Goal: Navigation & Orientation: Find specific page/section

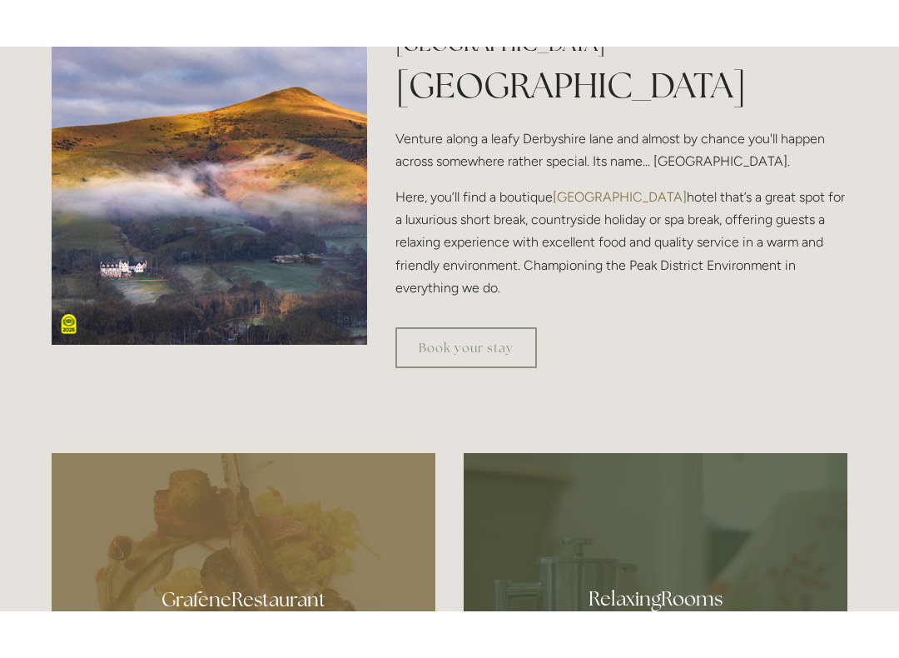
scroll to position [543, 0]
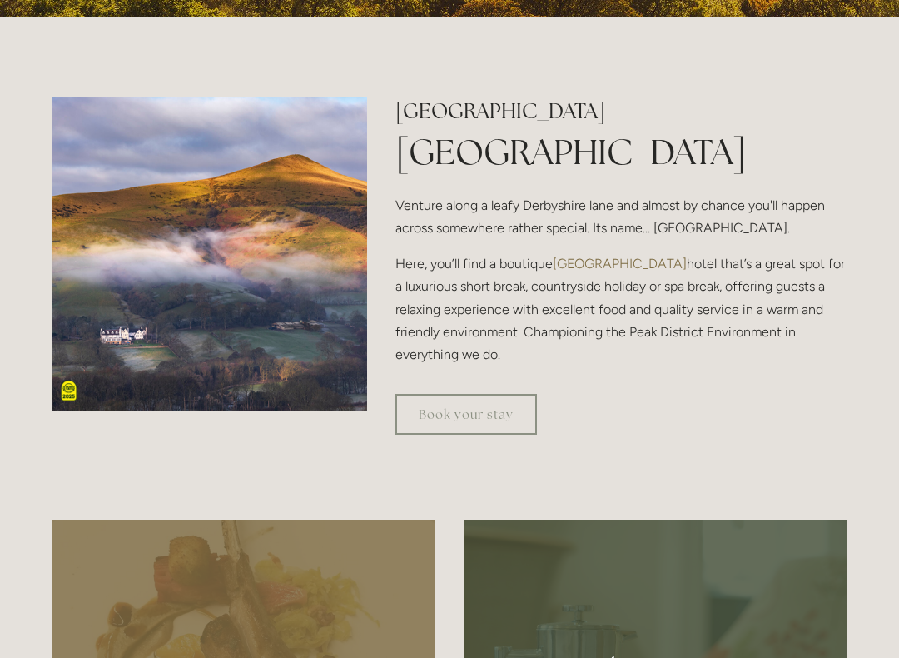
click at [473, 399] on link "Book your stay" at bounding box center [466, 414] width 142 height 41
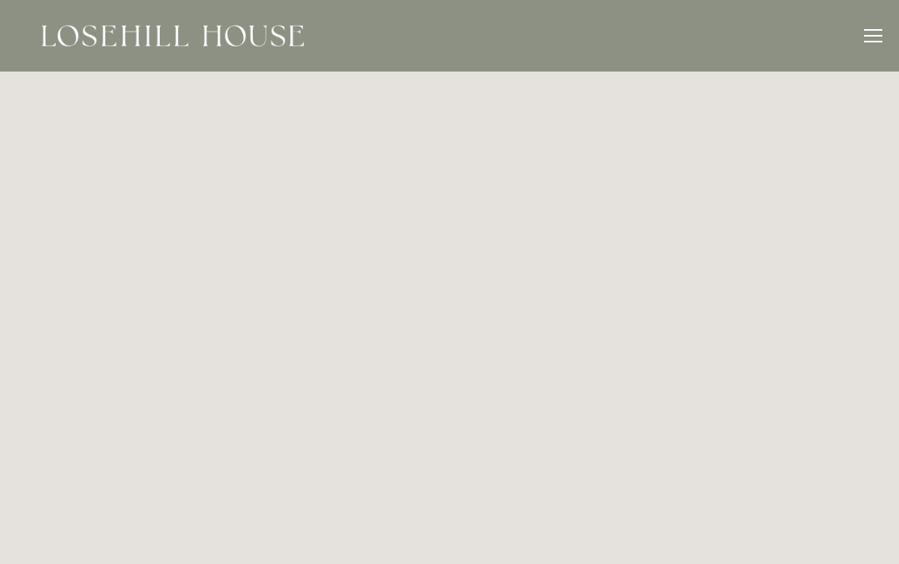
click at [176, 46] on img at bounding box center [173, 36] width 262 height 22
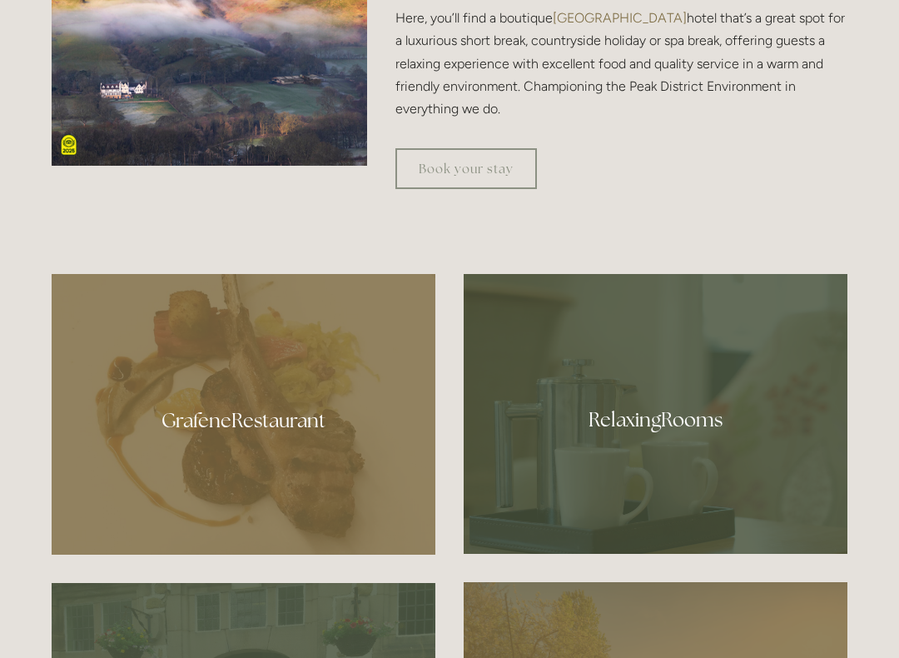
scroll to position [954, 0]
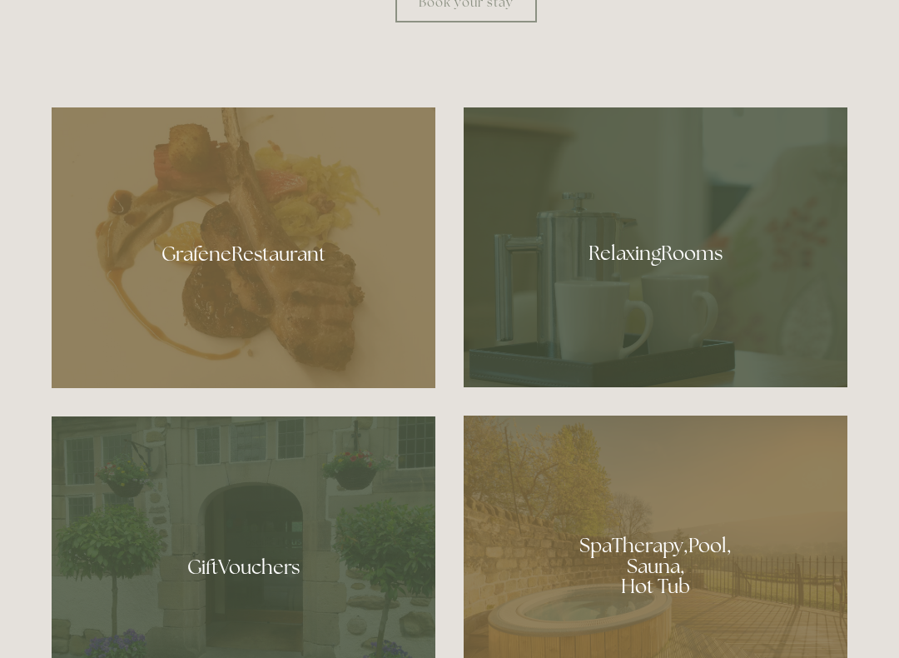
click at [689, 286] on div at bounding box center [656, 248] width 384 height 280
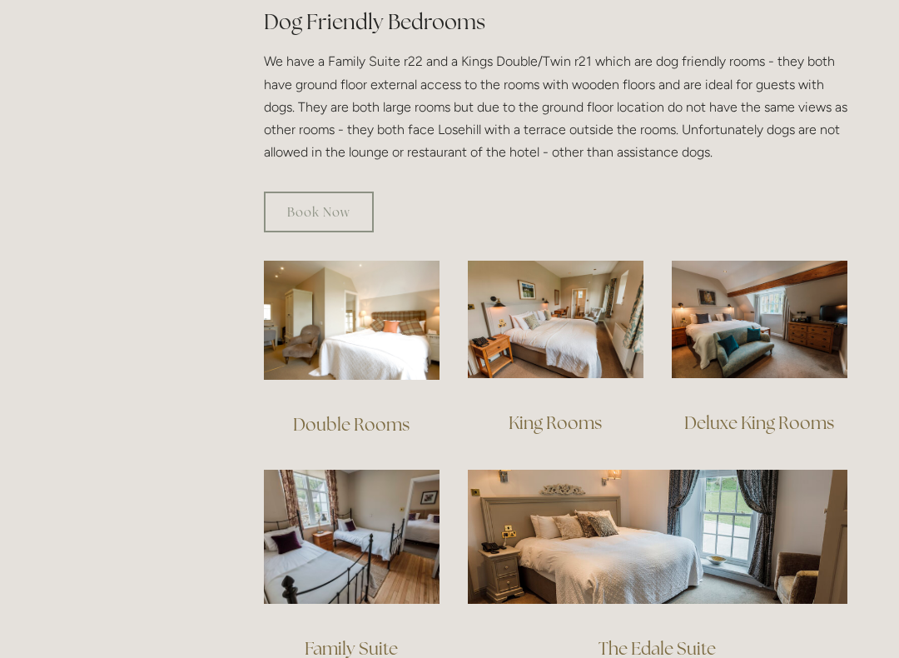
scroll to position [963, 0]
click at [591, 337] on img at bounding box center [556, 319] width 176 height 117
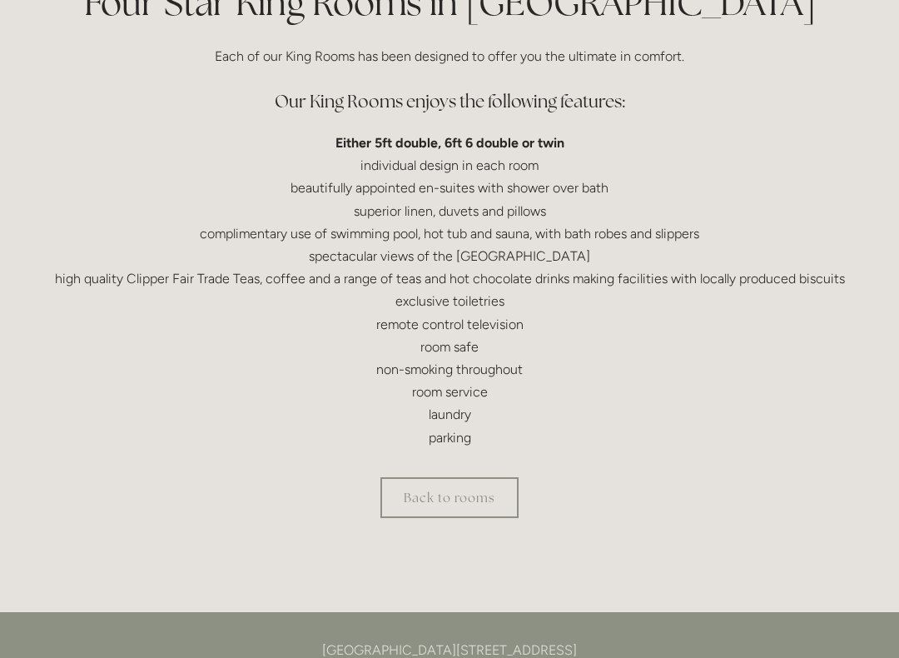
scroll to position [453, 0]
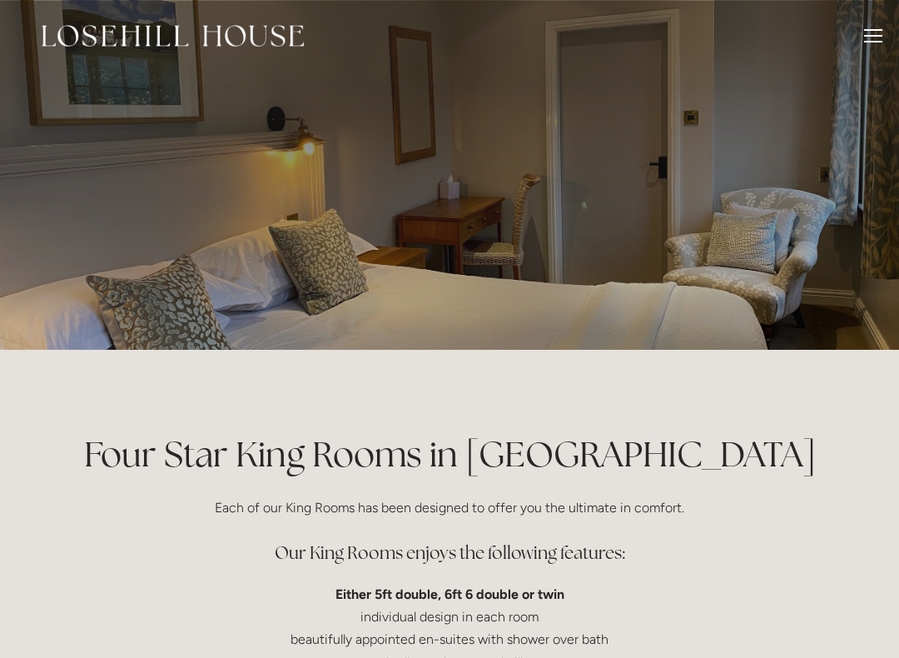
click at [877, 41] on div at bounding box center [873, 42] width 18 height 2
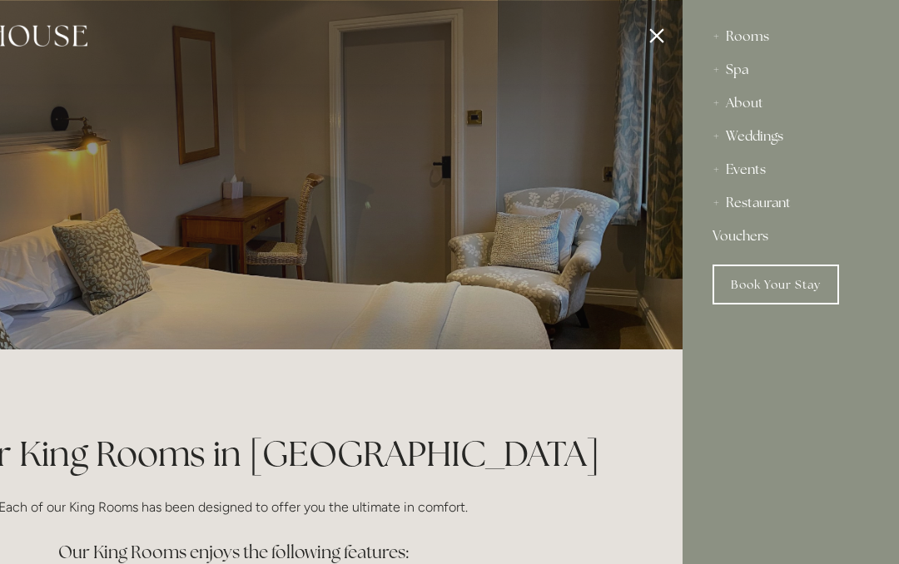
click at [766, 206] on div "Restaurant" at bounding box center [791, 202] width 157 height 33
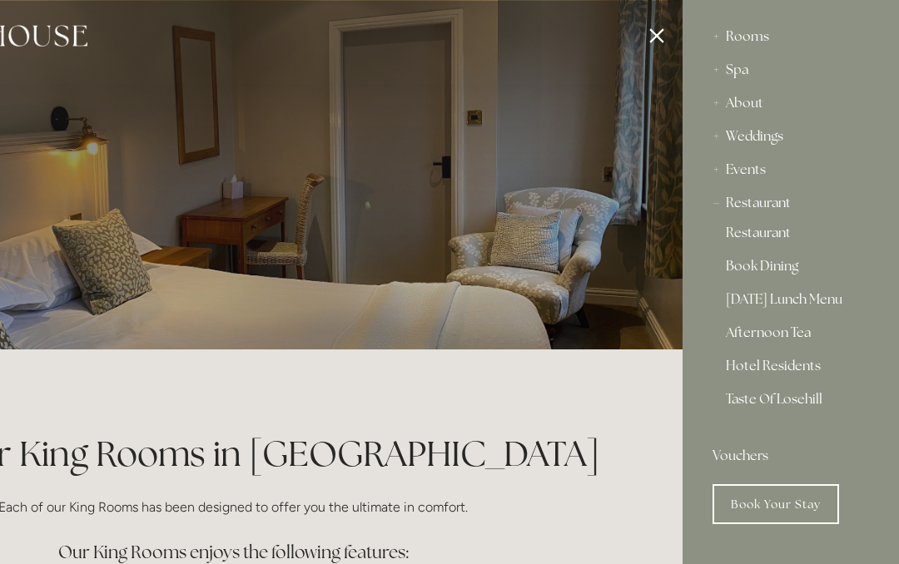
click at [773, 241] on link "Restaurant" at bounding box center [791, 236] width 130 height 20
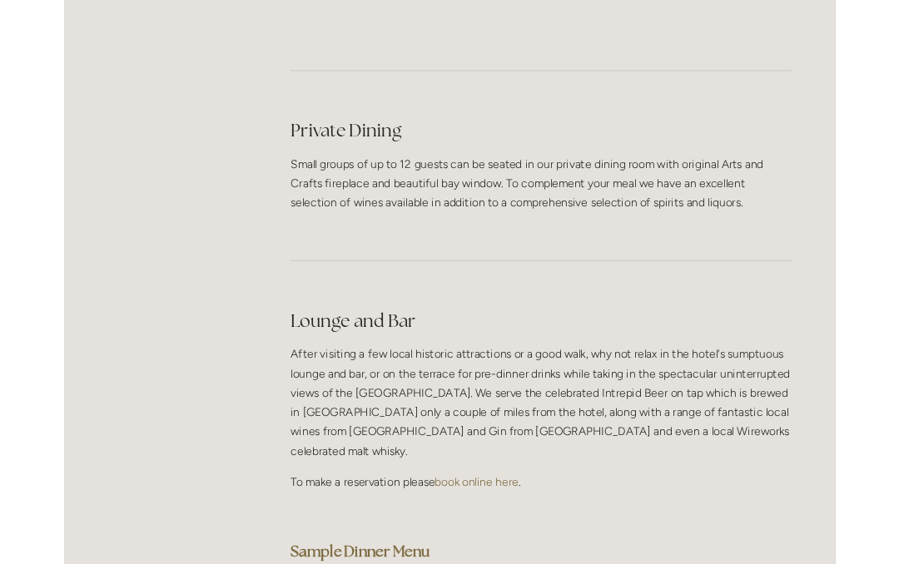
scroll to position [3998, 0]
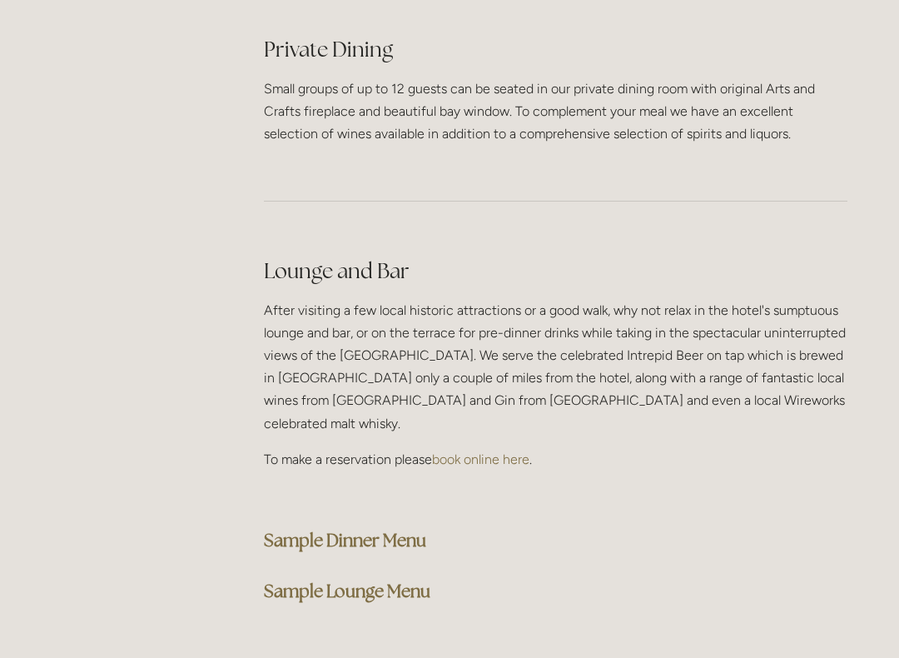
click at [397, 529] on strong "Sample Dinner Menu" at bounding box center [345, 540] width 162 height 22
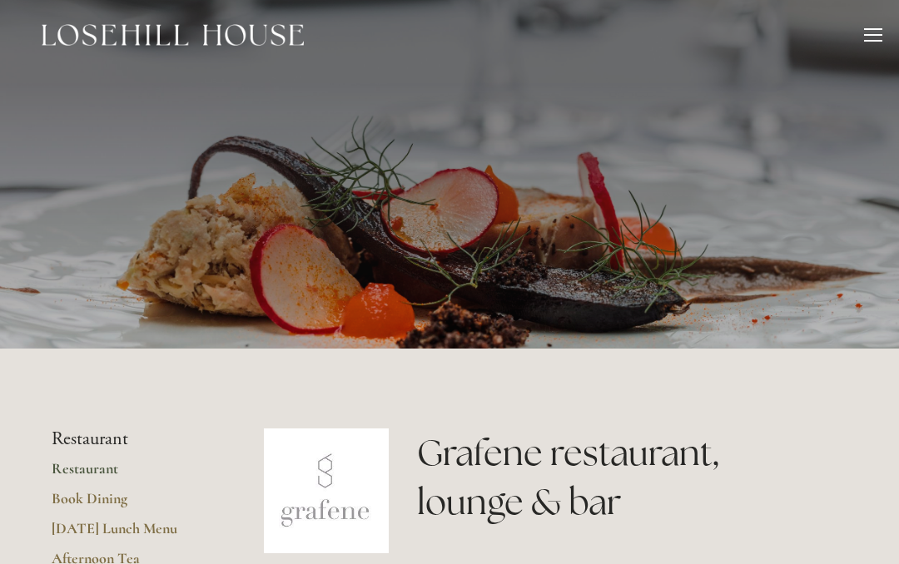
scroll to position [0, 0]
